Goal: Navigation & Orientation: Find specific page/section

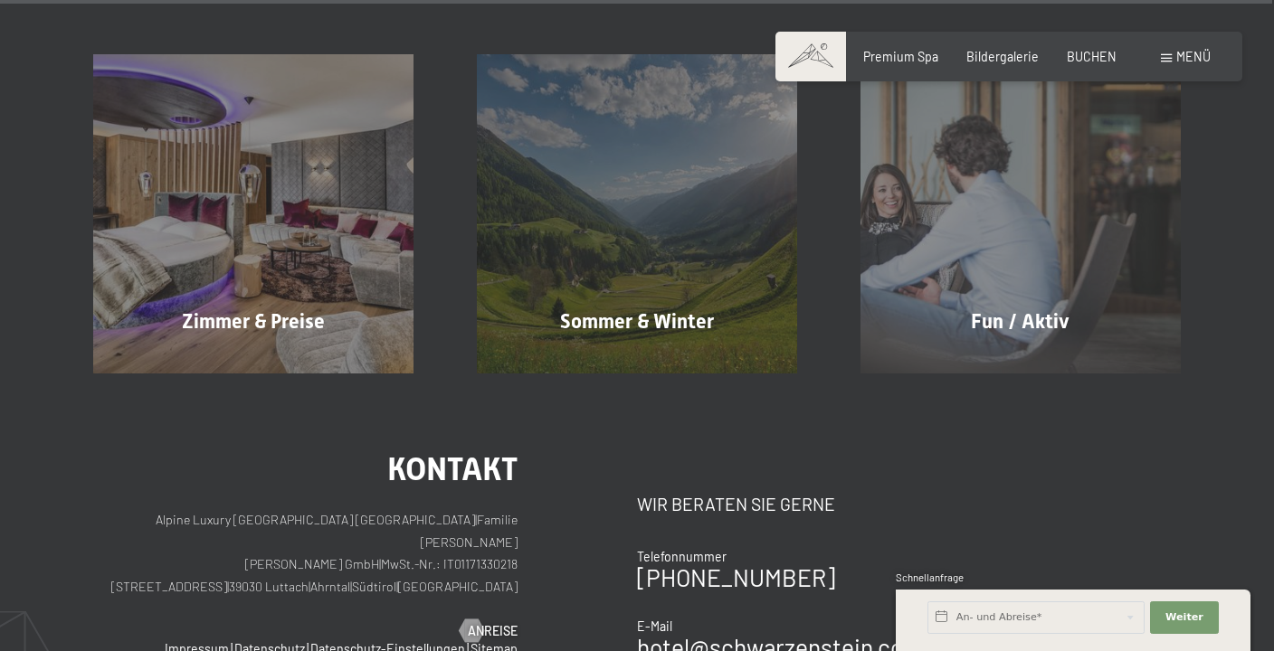
scroll to position [7444, 0]
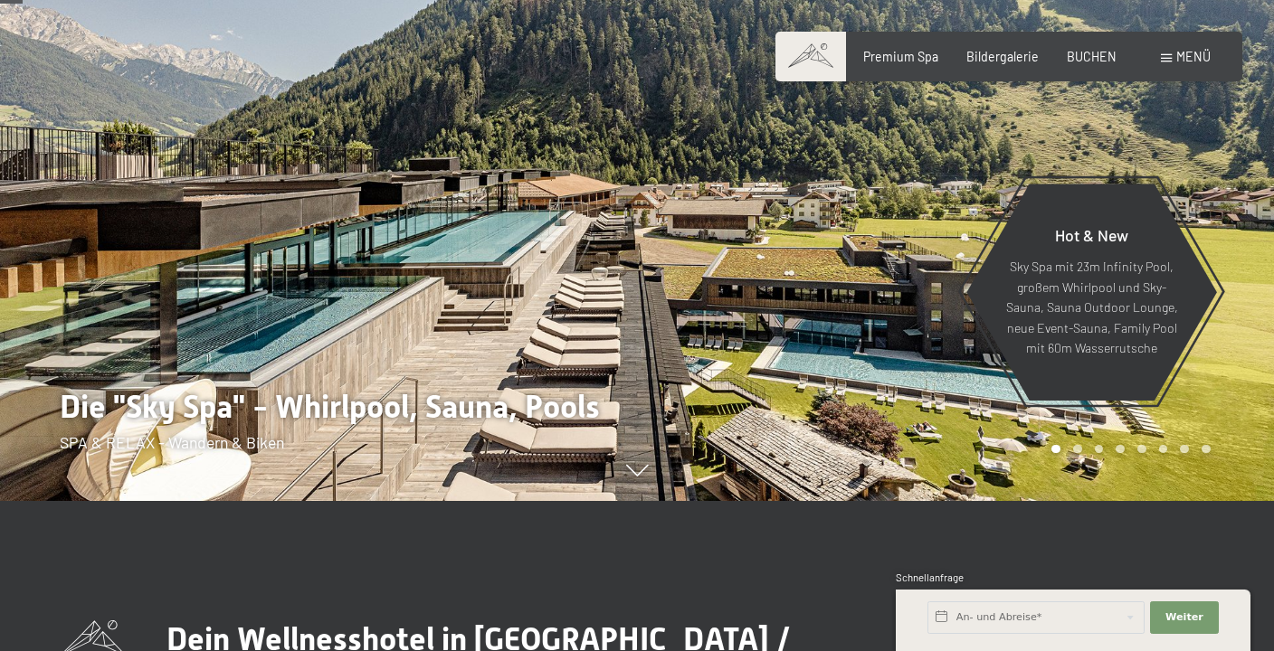
drag, startPoint x: 857, startPoint y: 452, endPoint x: 808, endPoint y: 537, distance: 97.3
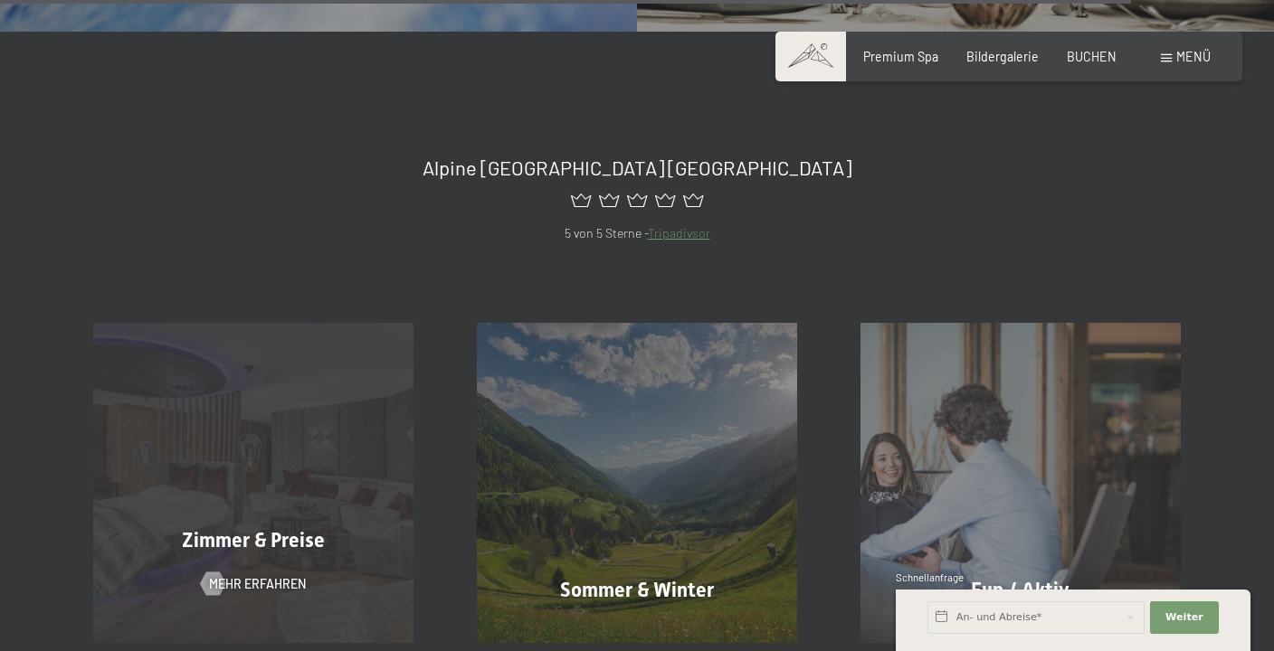
scroll to position [6761, 0]
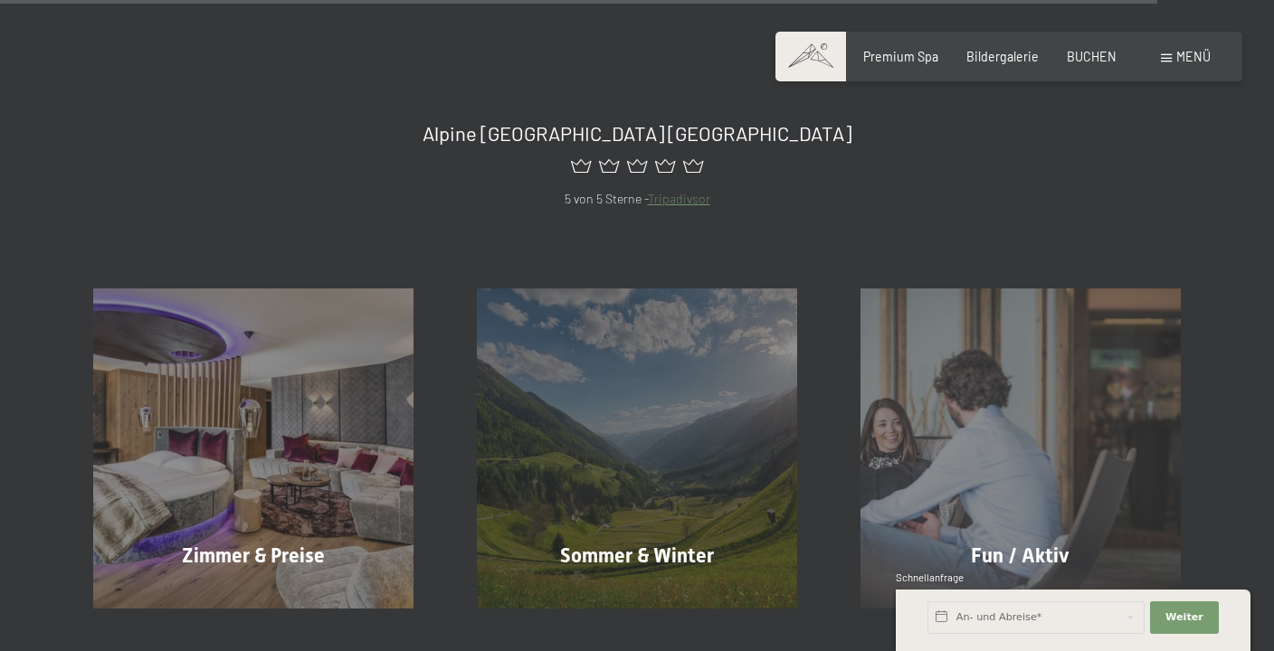
click at [920, 145] on div at bounding box center [636, 166] width 1087 height 43
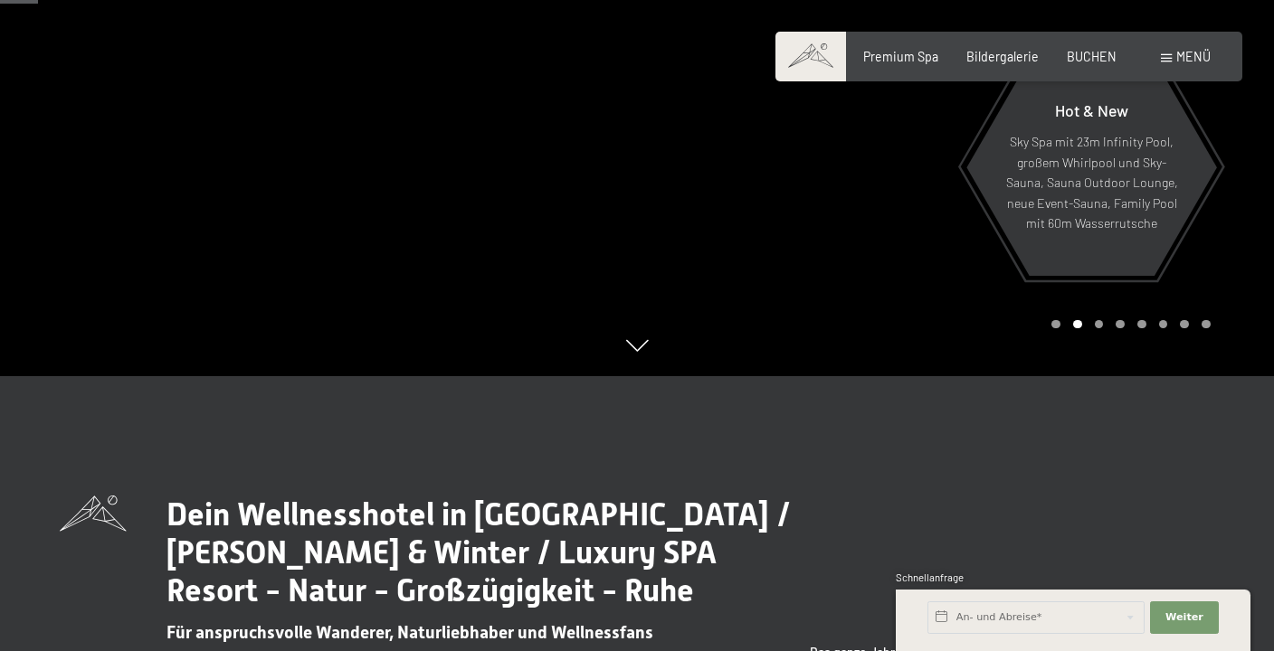
scroll to position [0, 0]
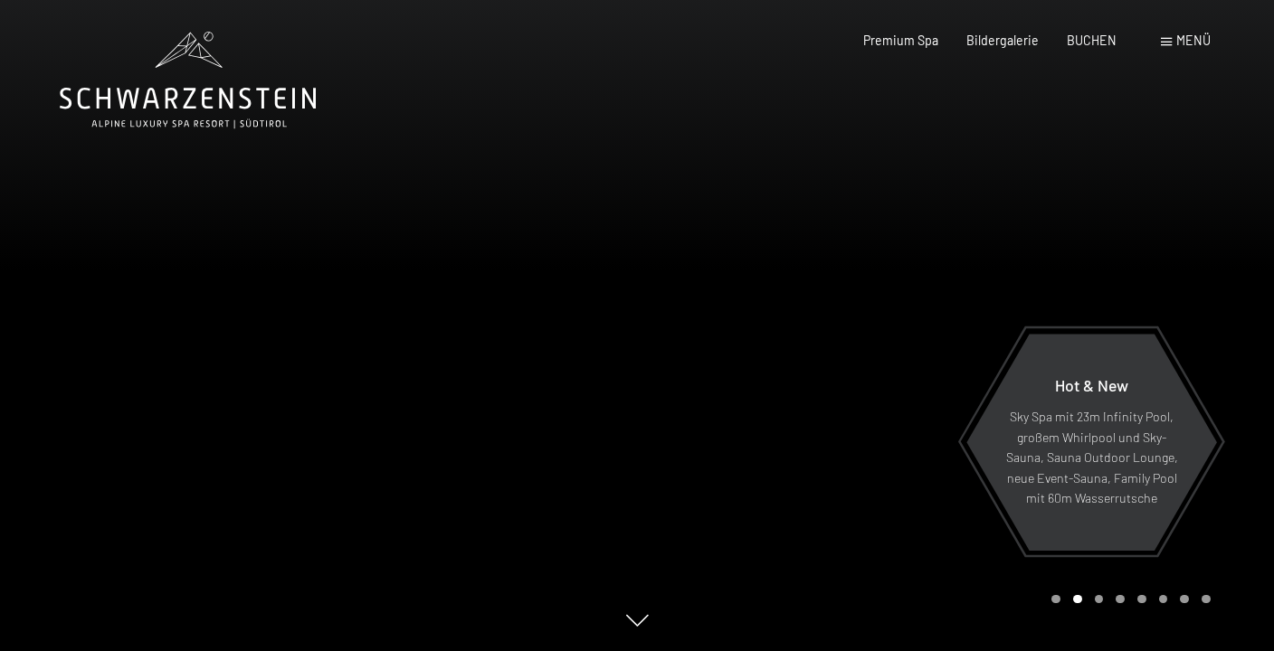
click at [461, 353] on div at bounding box center [318, 325] width 637 height 651
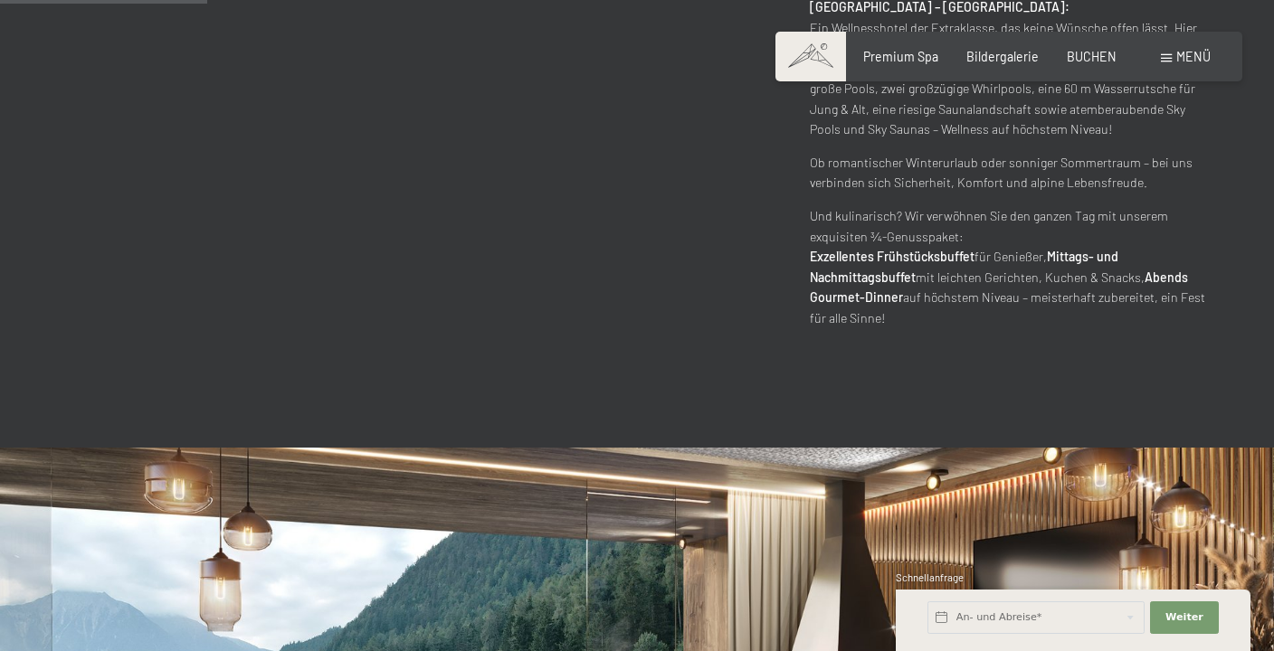
scroll to position [1055, 0]
click at [581, 233] on div "Dein Wellnesshotel in Südtirol / Sommer & Winter / Luxury SPA Resort - Natur - …" at bounding box center [637, 22] width 1155 height 613
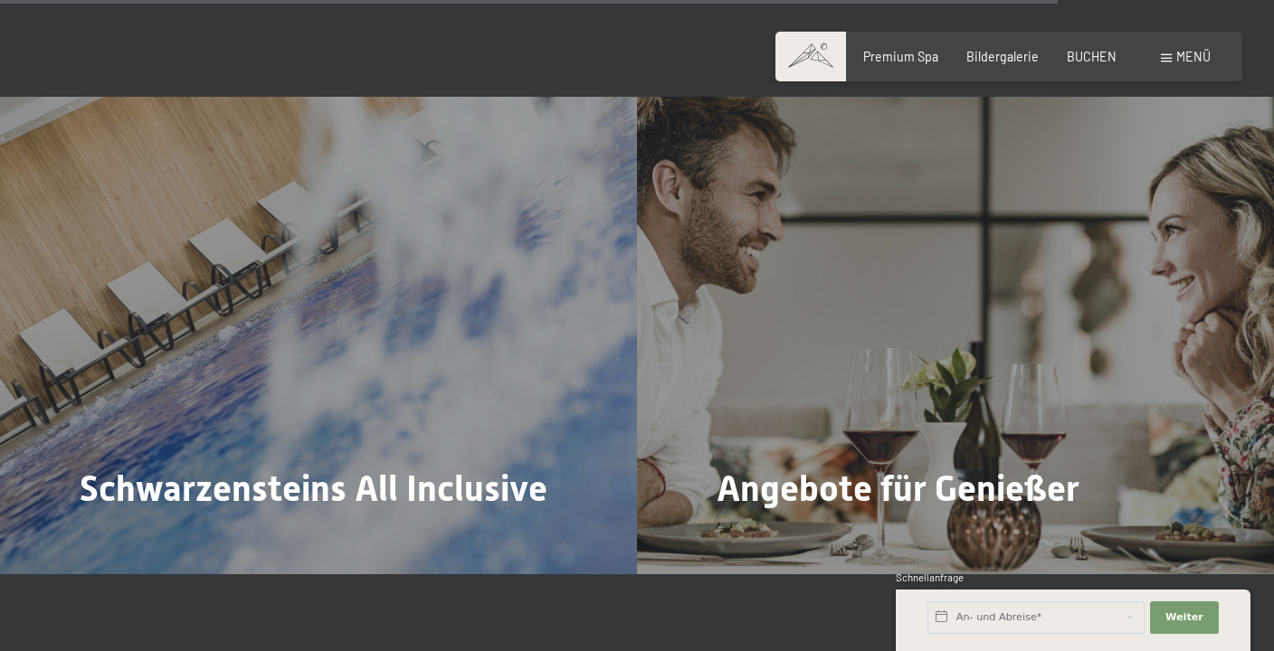
scroll to position [6628, 0]
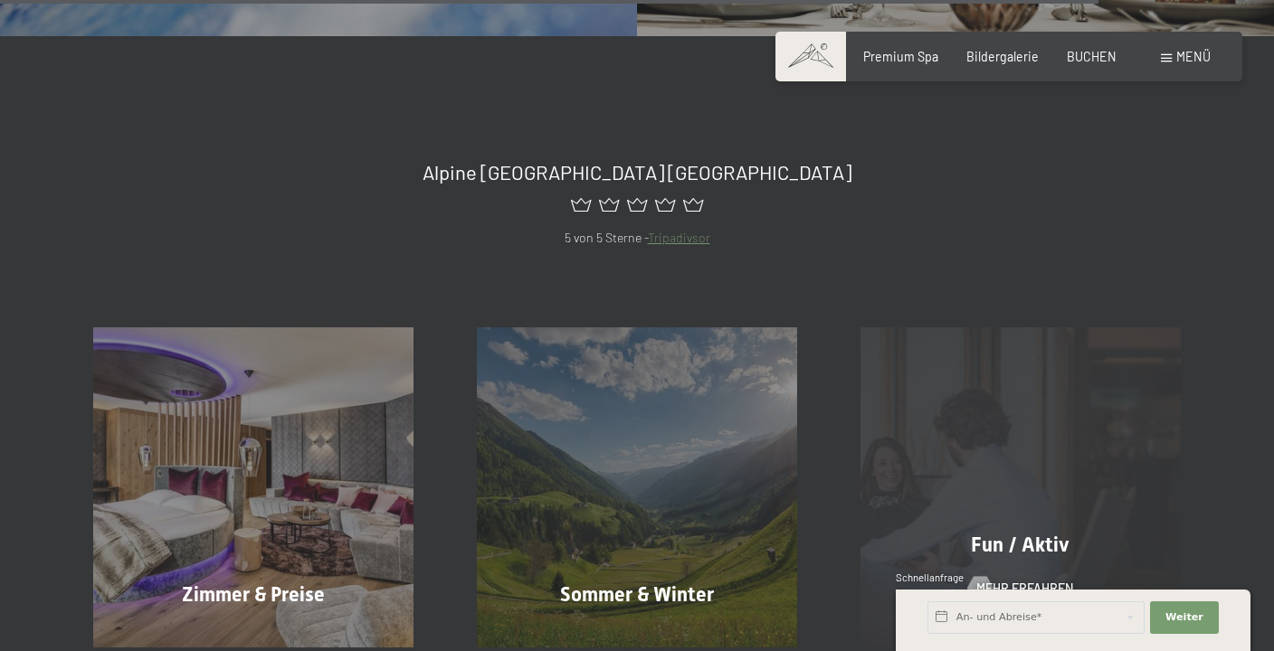
scroll to position [6786, 0]
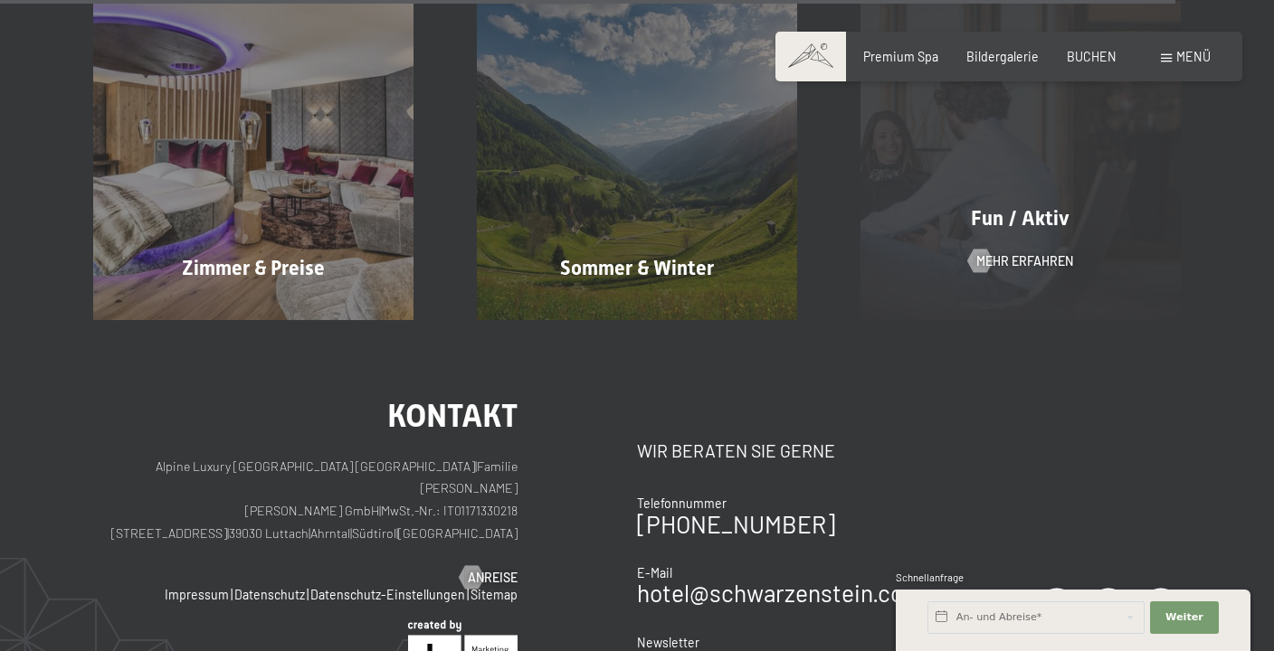
scroll to position [6669, 0]
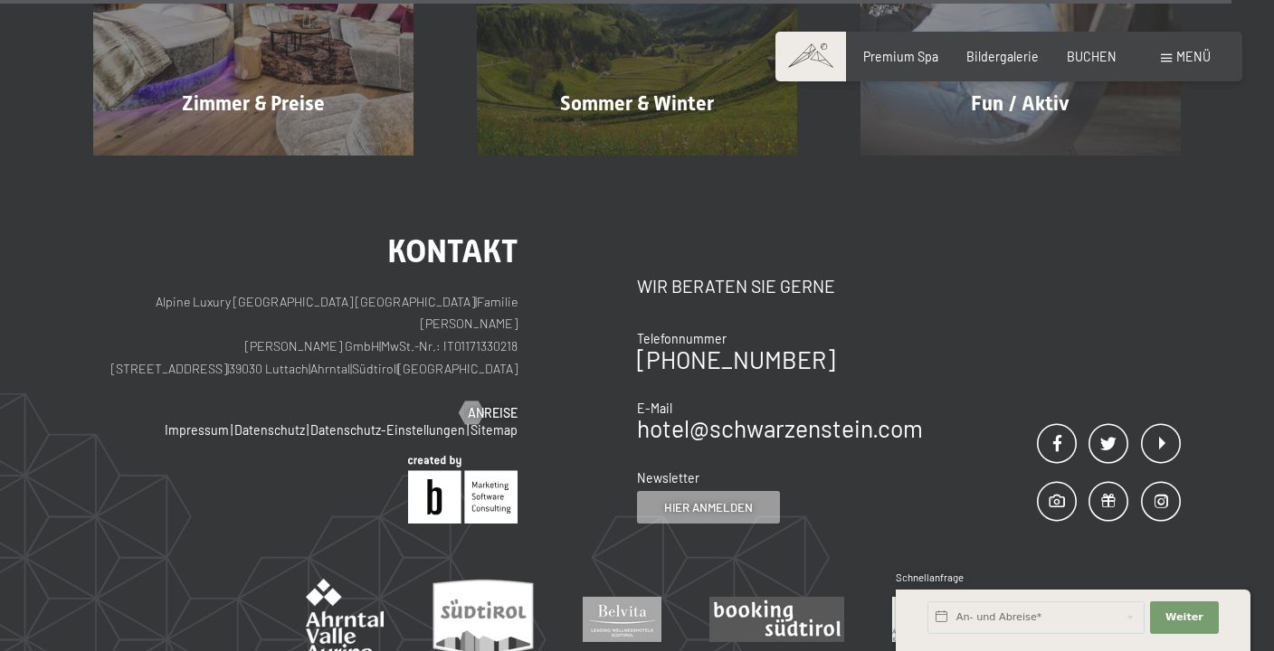
click at [1022, 242] on div "Kontakt Wir beraten Sie gerne Telefonnummer [PHONE_NUMBER] E-Mail hotel@ no-spa…" at bounding box center [909, 379] width 544 height 288
